Goal: Task Accomplishment & Management: Use online tool/utility

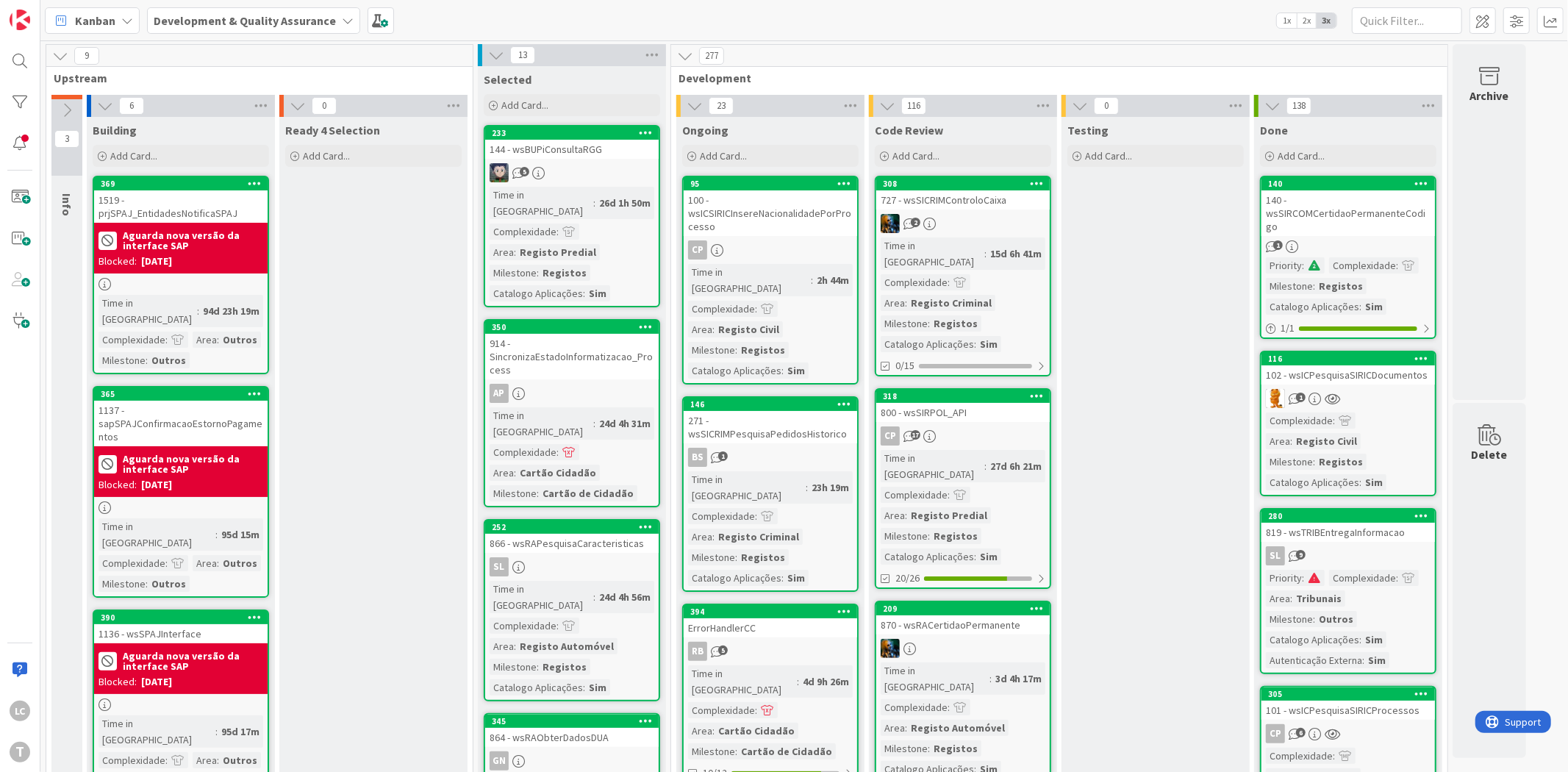
click at [17, 99] on div at bounding box center [20, 103] width 30 height 30
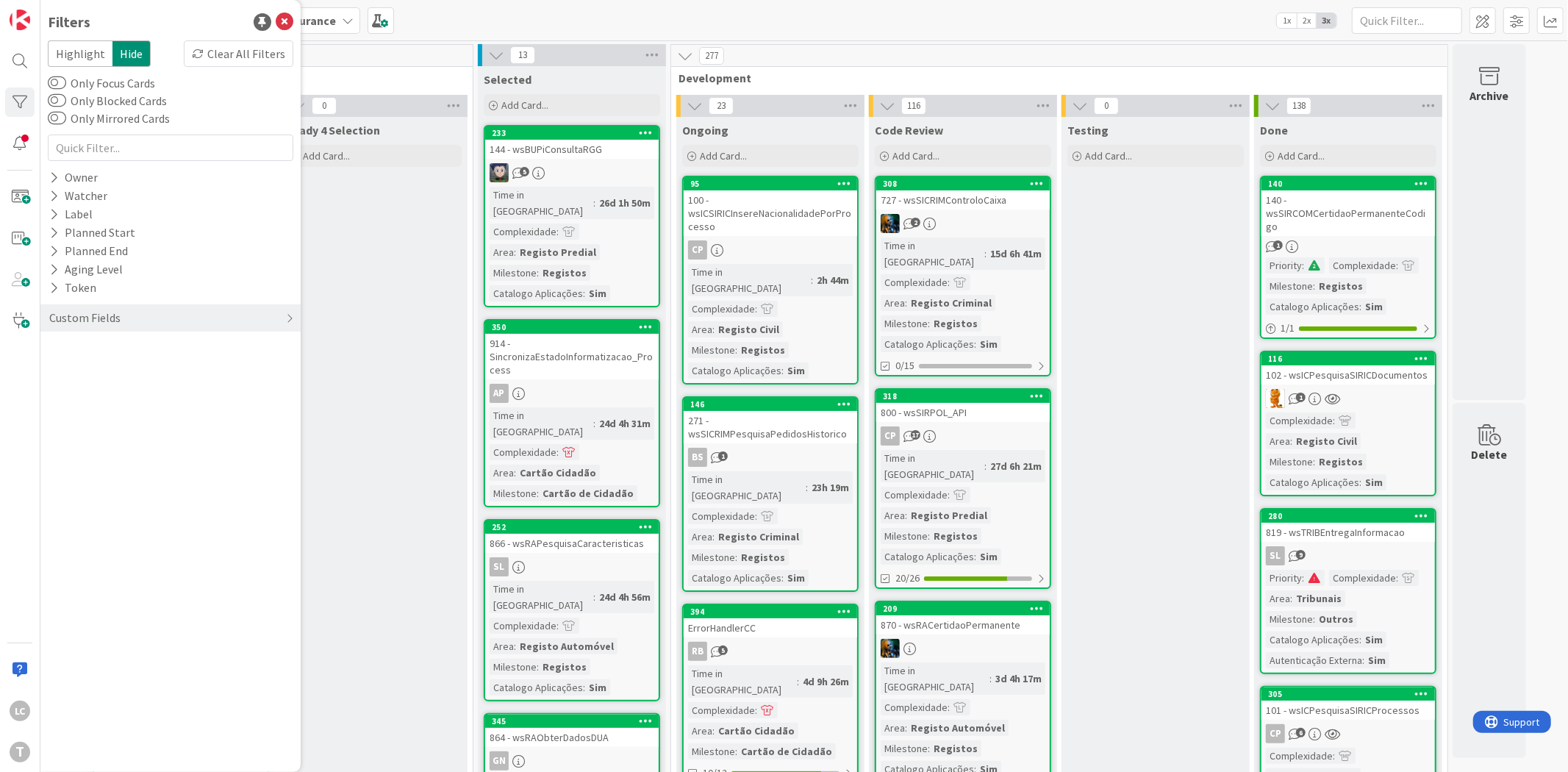
click at [157, 165] on div "Highlight Hide Clear All Filters Only Focus Cards Only Blocked Cards Only Mirro…" at bounding box center [170, 190] width 246 height 298
click at [153, 183] on div "Owner" at bounding box center [170, 177] width 260 height 18
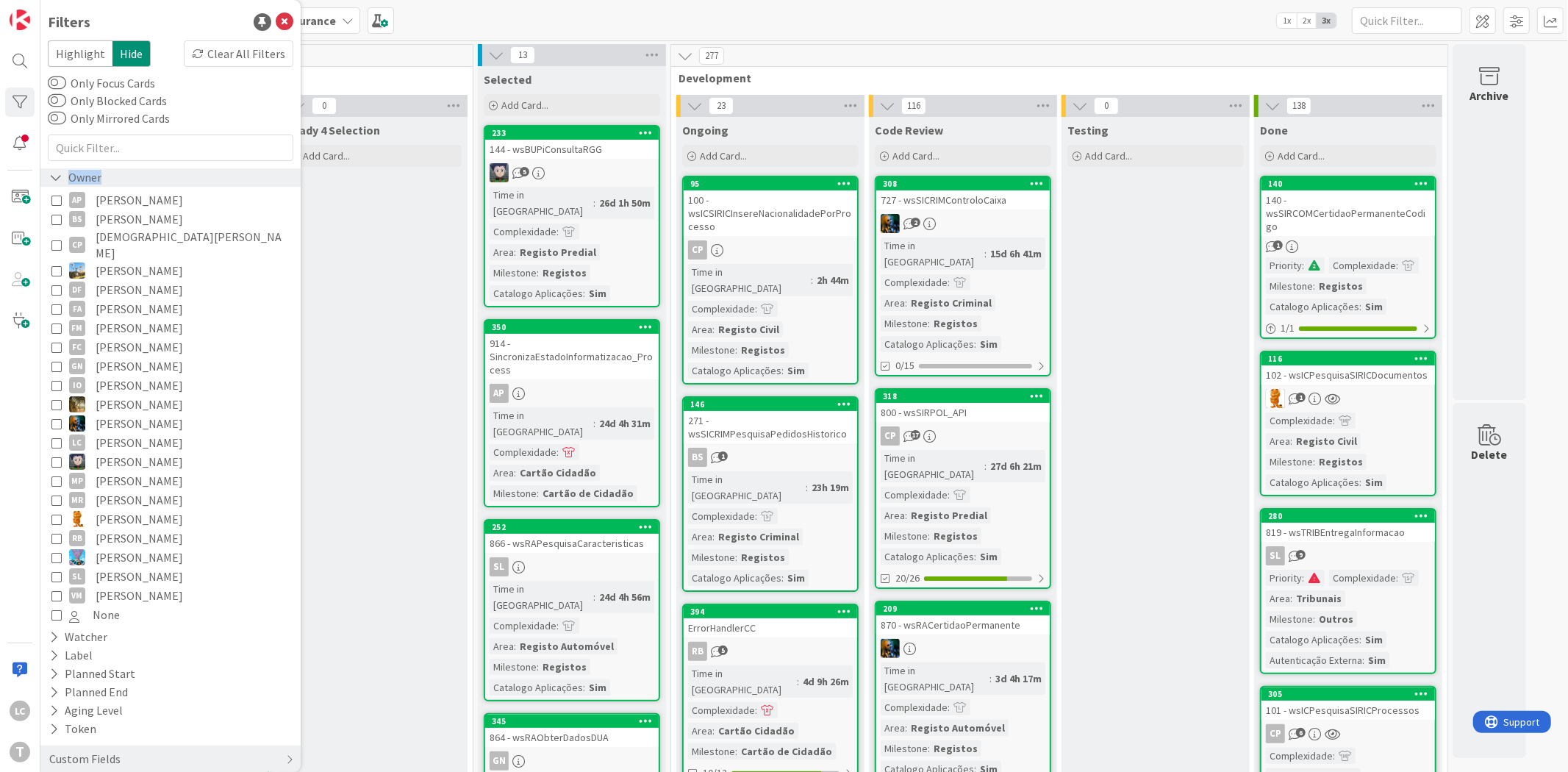
click at [148, 173] on div "Owner" at bounding box center [170, 177] width 260 height 18
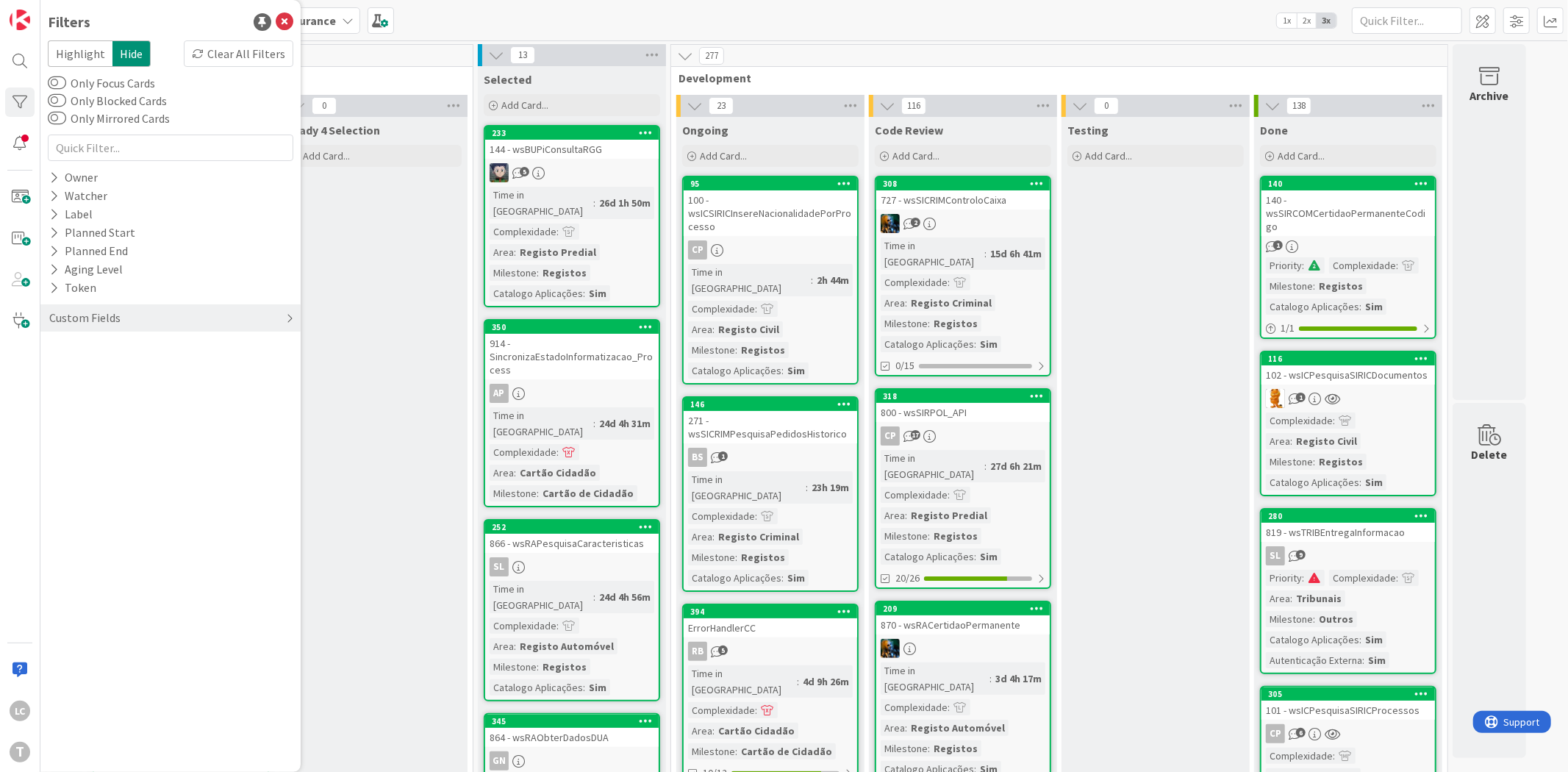
click at [144, 304] on div "Custom Fields" at bounding box center [170, 317] width 260 height 27
click at [114, 343] on div "Priority" at bounding box center [170, 348] width 260 height 18
click at [126, 370] on div "Critical High Medium Low None" at bounding box center [170, 409] width 238 height 96
click at [57, 371] on icon at bounding box center [56, 370] width 10 height 10
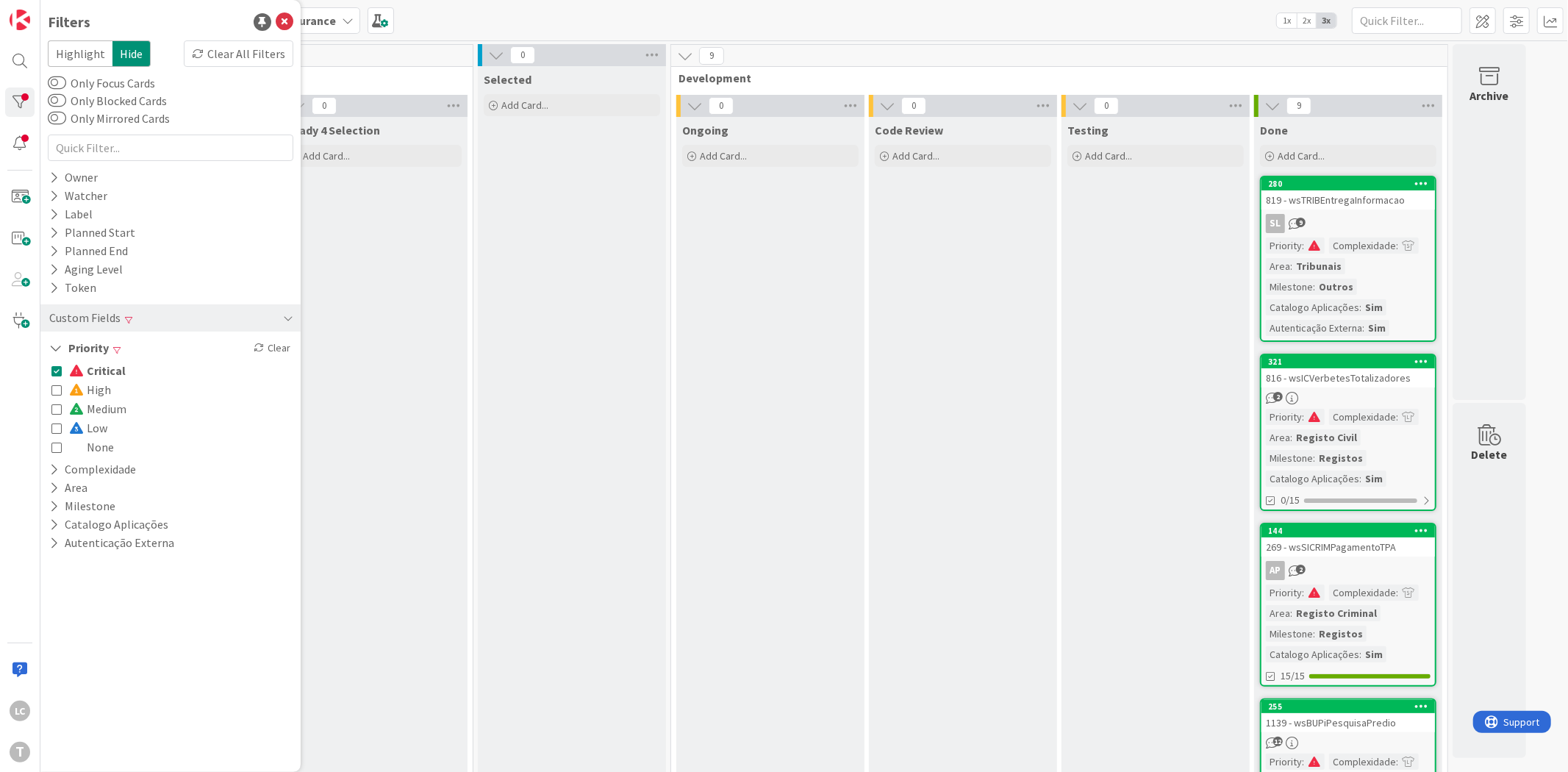
click at [57, 371] on icon at bounding box center [56, 370] width 10 height 10
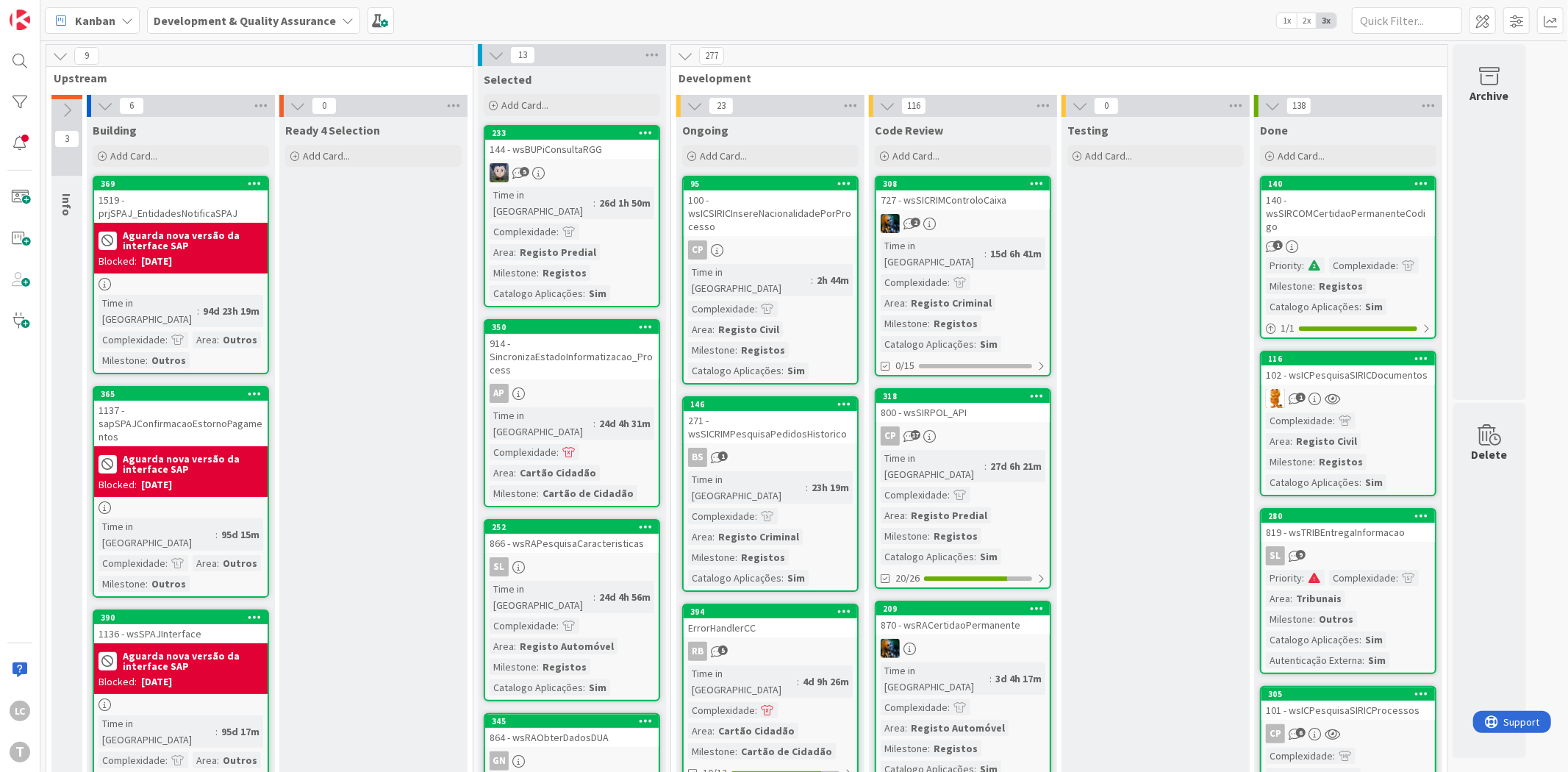
drag, startPoint x: 1150, startPoint y: 376, endPoint x: 1148, endPoint y: 369, distance: 7.3
